Goal: Task Accomplishment & Management: Manage account settings

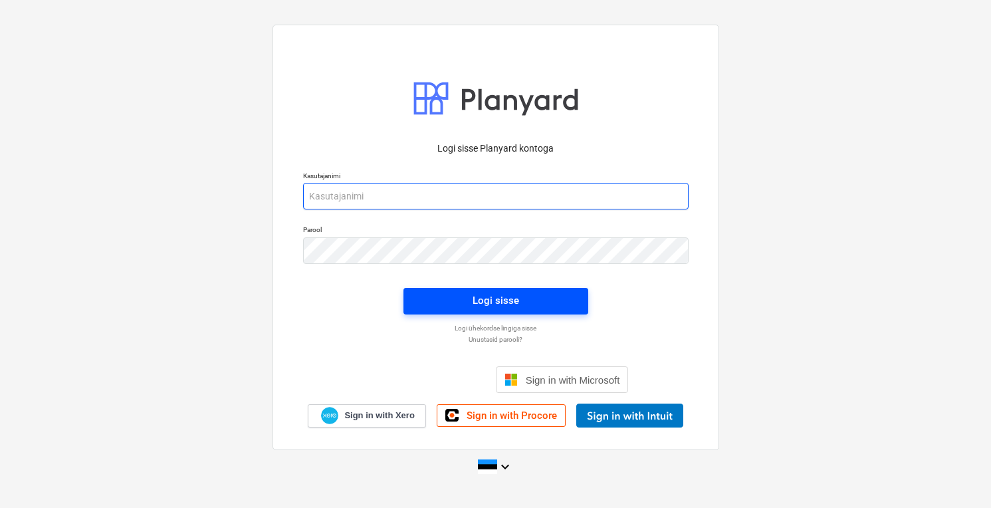
type input "[PERSON_NAME][EMAIL_ADDRESS][DOMAIN_NAME]"
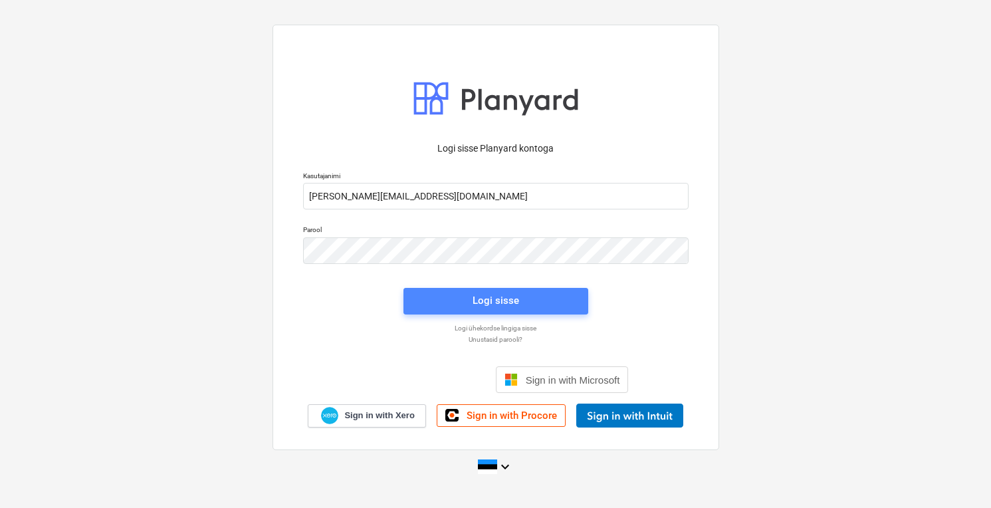
click at [479, 293] on div "Logi sisse" at bounding box center [496, 300] width 47 height 17
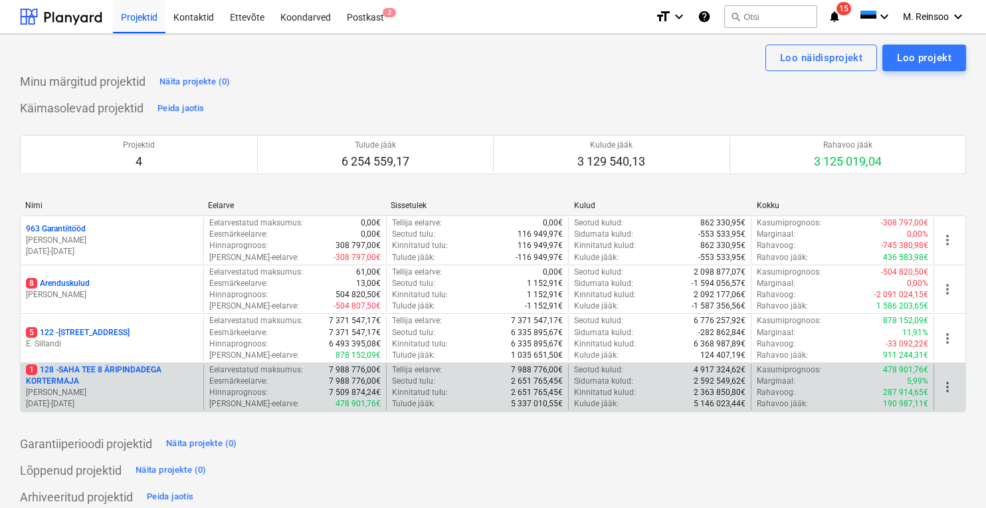
click at [100, 373] on p "1 128 - SAHA TEE 8 ÄRIPINDADEGA KORTERMAJA" at bounding box center [112, 375] width 172 height 23
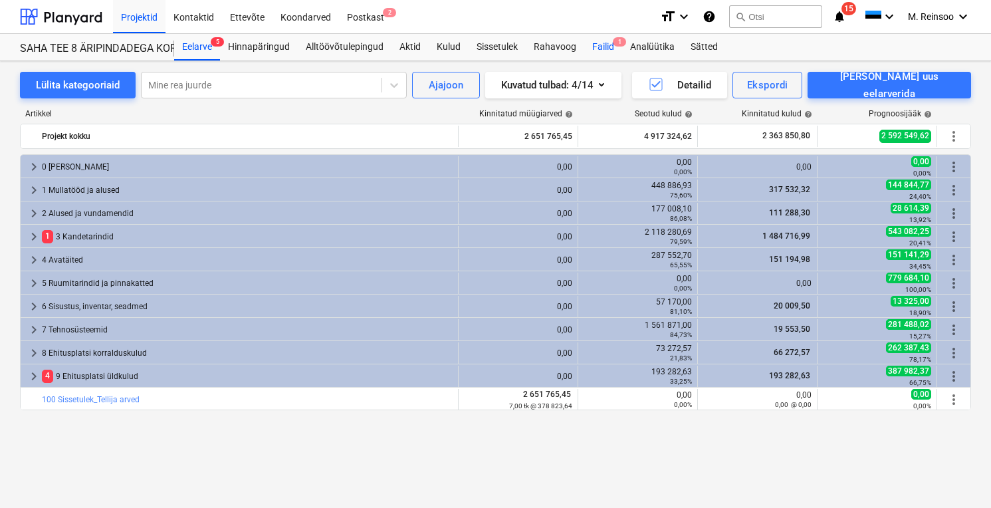
click at [599, 46] on div "Failid 1" at bounding box center [603, 47] width 38 height 27
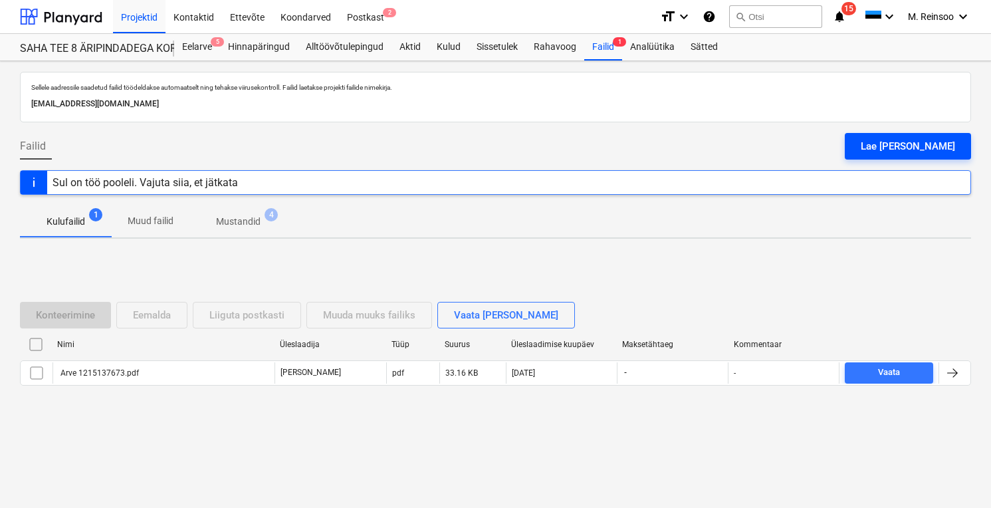
click at [917, 146] on div "Lae [PERSON_NAME]" at bounding box center [908, 146] width 94 height 17
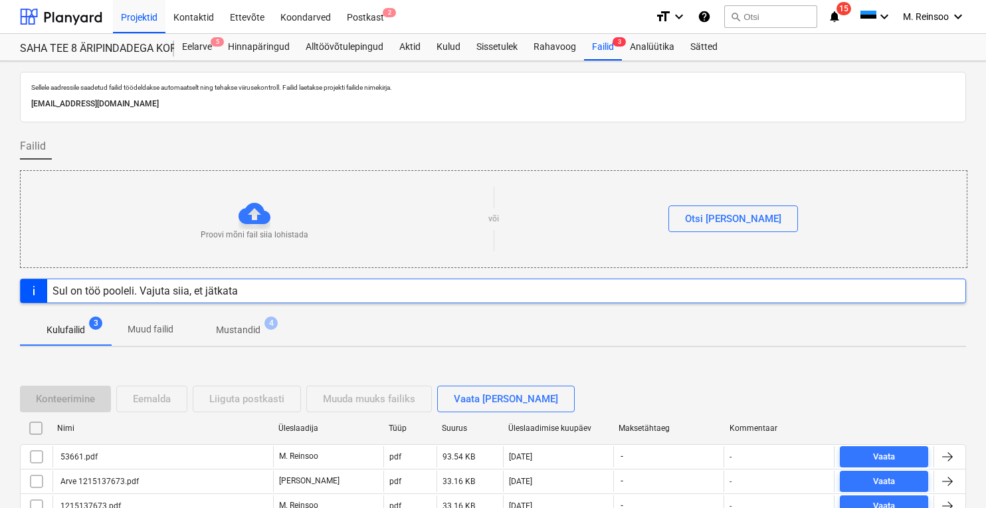
click at [958, 17] on div "Fail on edukalt üles laaditud" at bounding box center [800, 14] width 359 height 28
click at [958, 15] on div "Fail on edukalt üles laaditud" at bounding box center [800, 14] width 359 height 28
click at [927, 19] on div "Fail on edukalt üles laaditud" at bounding box center [800, 14] width 359 height 28
click at [911, 15] on div "Fail on edukalt üles laaditud" at bounding box center [800, 14] width 359 height 28
click at [885, 17] on div "Fail on edukalt üles laaditud" at bounding box center [800, 14] width 359 height 28
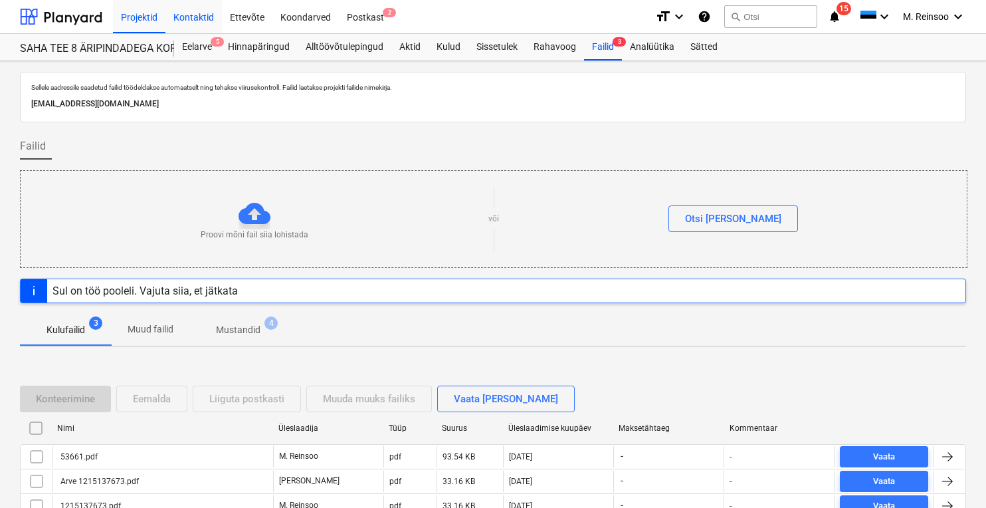
click at [193, 16] on div "Kontaktid" at bounding box center [193, 16] width 56 height 34
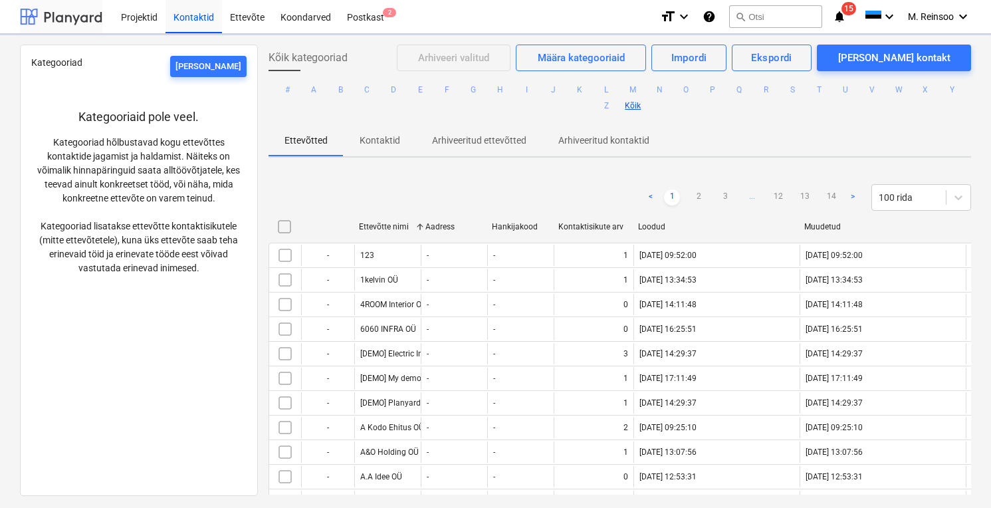
click at [65, 17] on div at bounding box center [61, 16] width 82 height 33
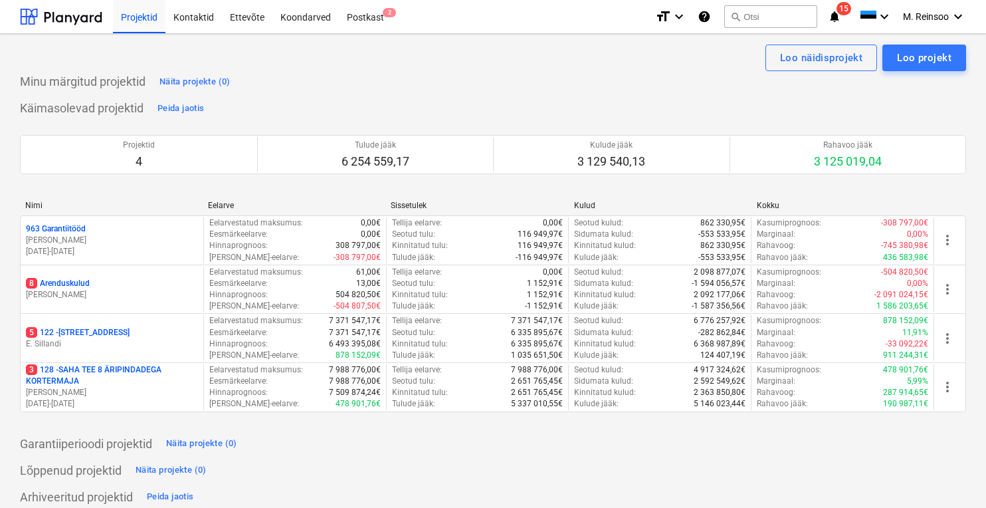
click at [958, 15] on div "Fail on edukalt üles laaditud" at bounding box center [800, 14] width 359 height 28
click at [919, 21] on div "Fail on edukalt üles laaditud" at bounding box center [800, 14] width 359 height 28
click at [915, 15] on div "Fail on edukalt üles laaditud" at bounding box center [800, 14] width 359 height 28
